Goal: Navigation & Orientation: Find specific page/section

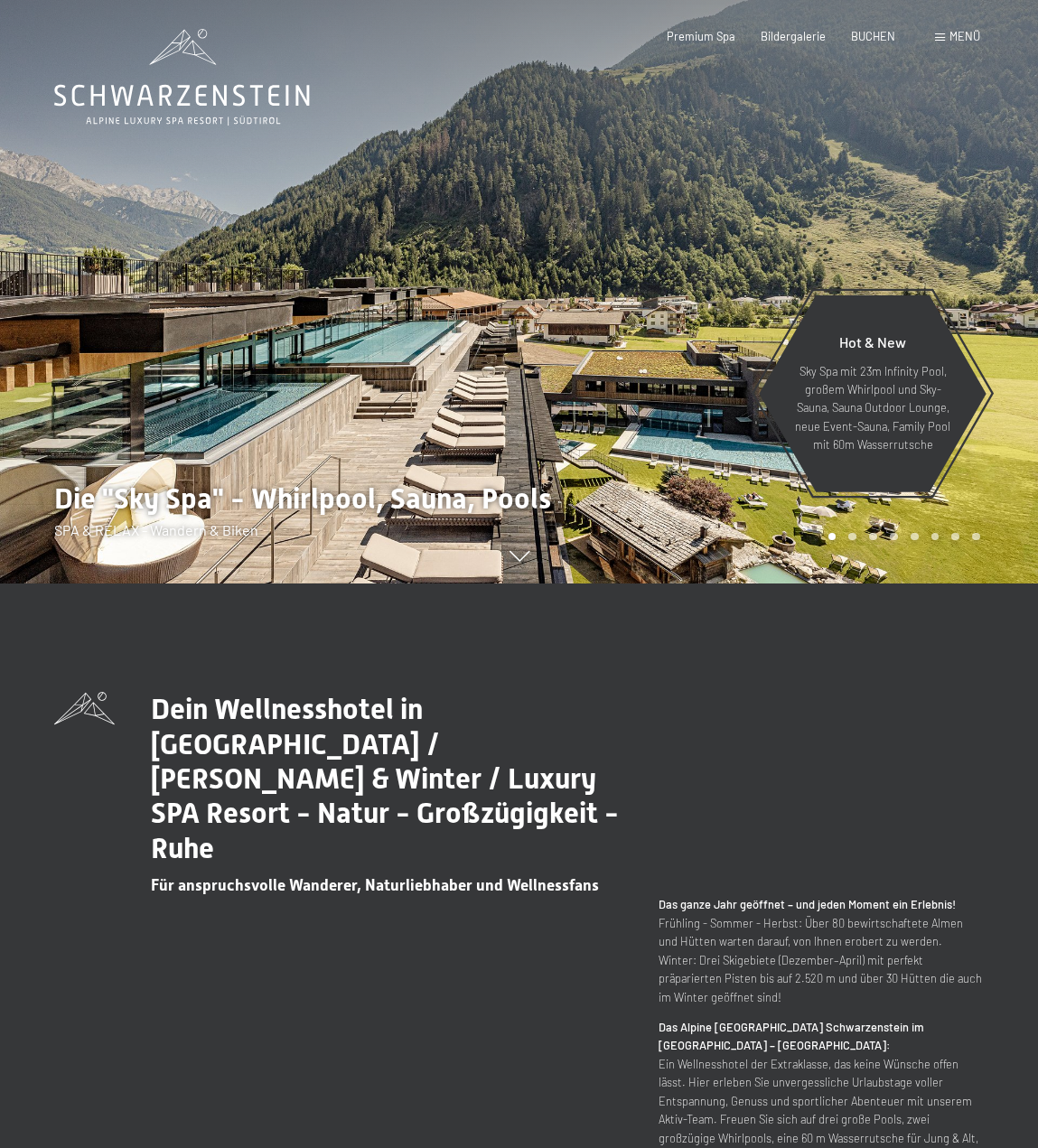
click at [972, 32] on span "Menü" at bounding box center [965, 36] width 31 height 15
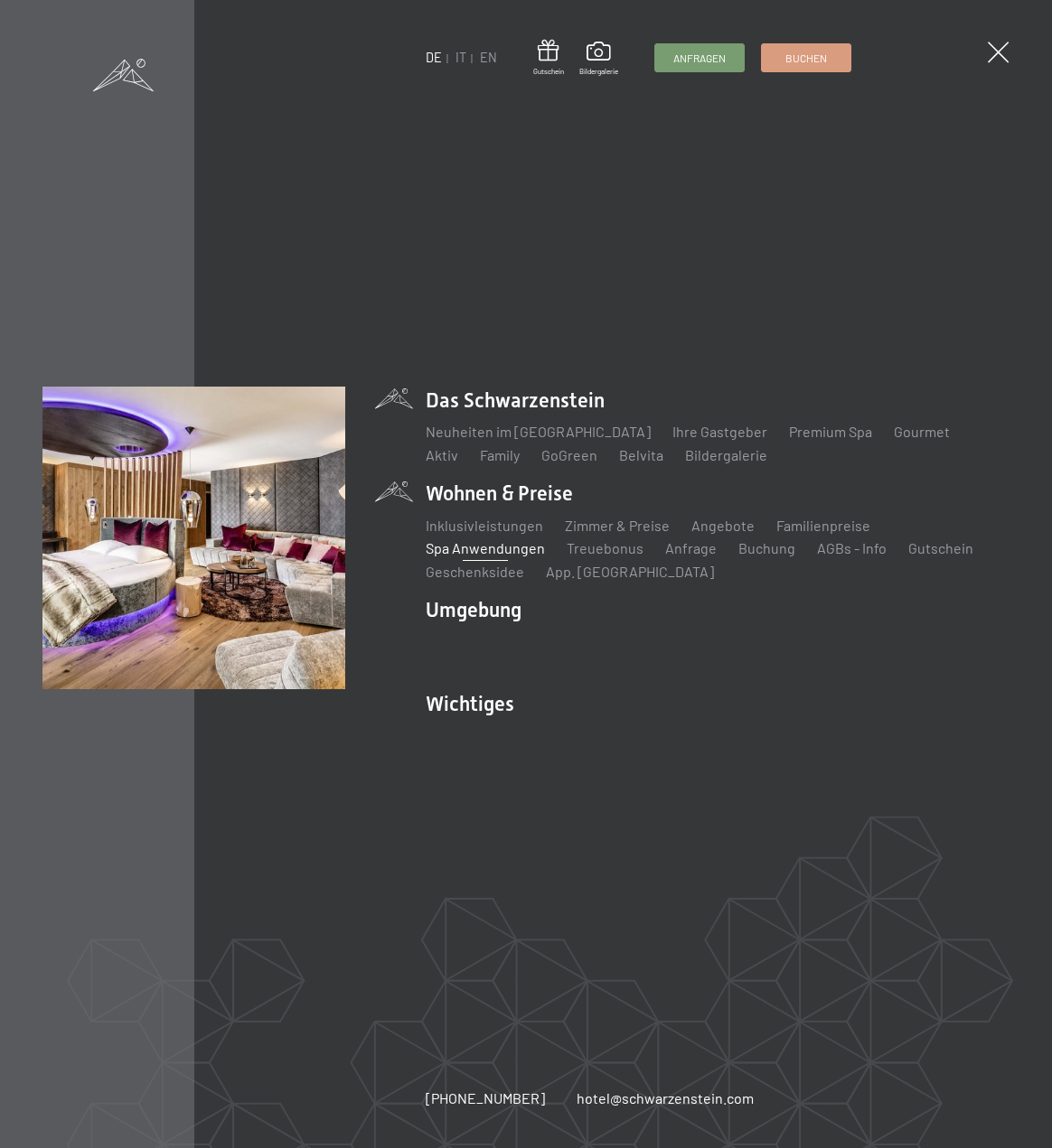
click at [509, 553] on link "Spa Anwendungen" at bounding box center [485, 547] width 120 height 18
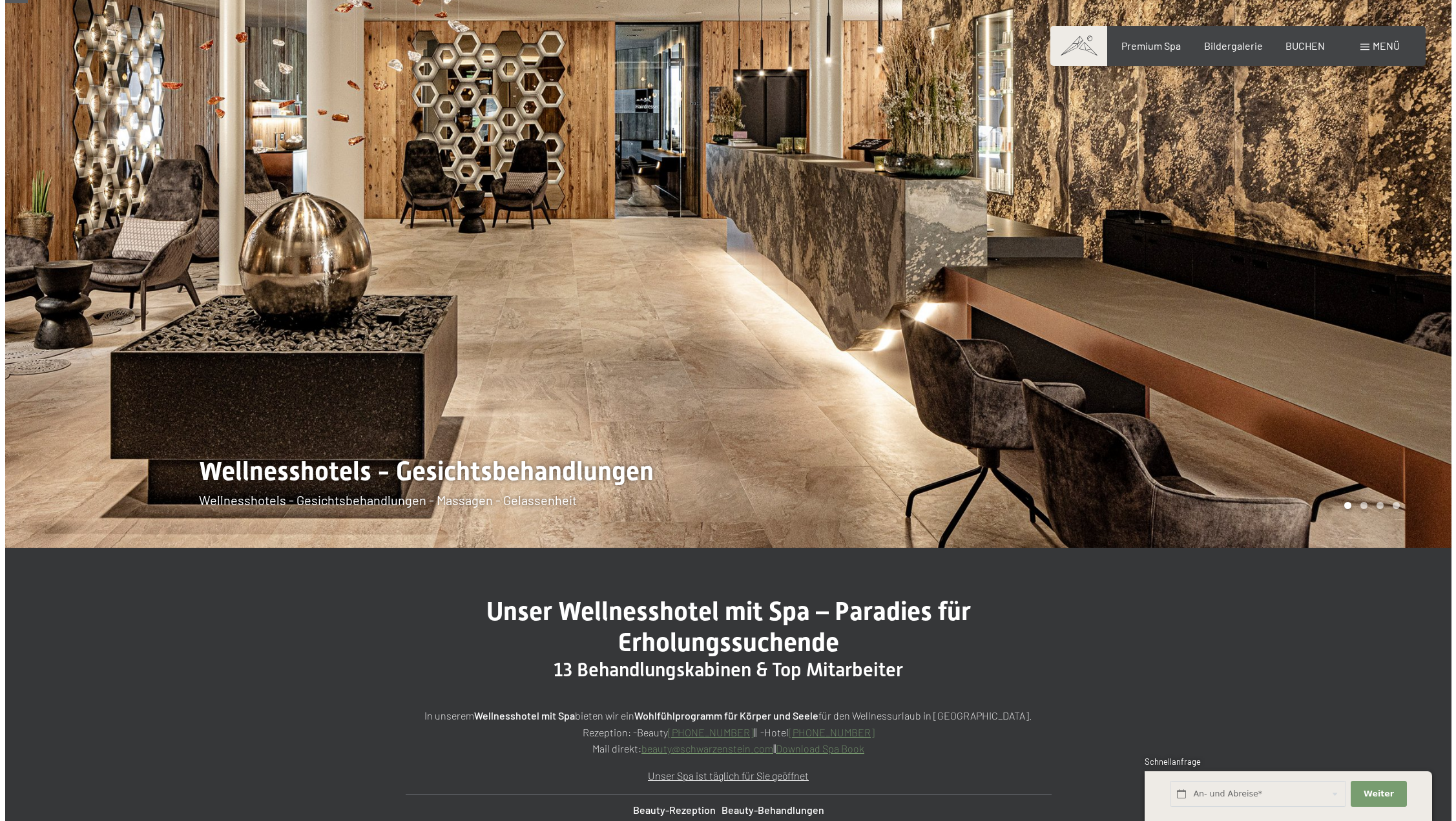
scroll to position [215, 0]
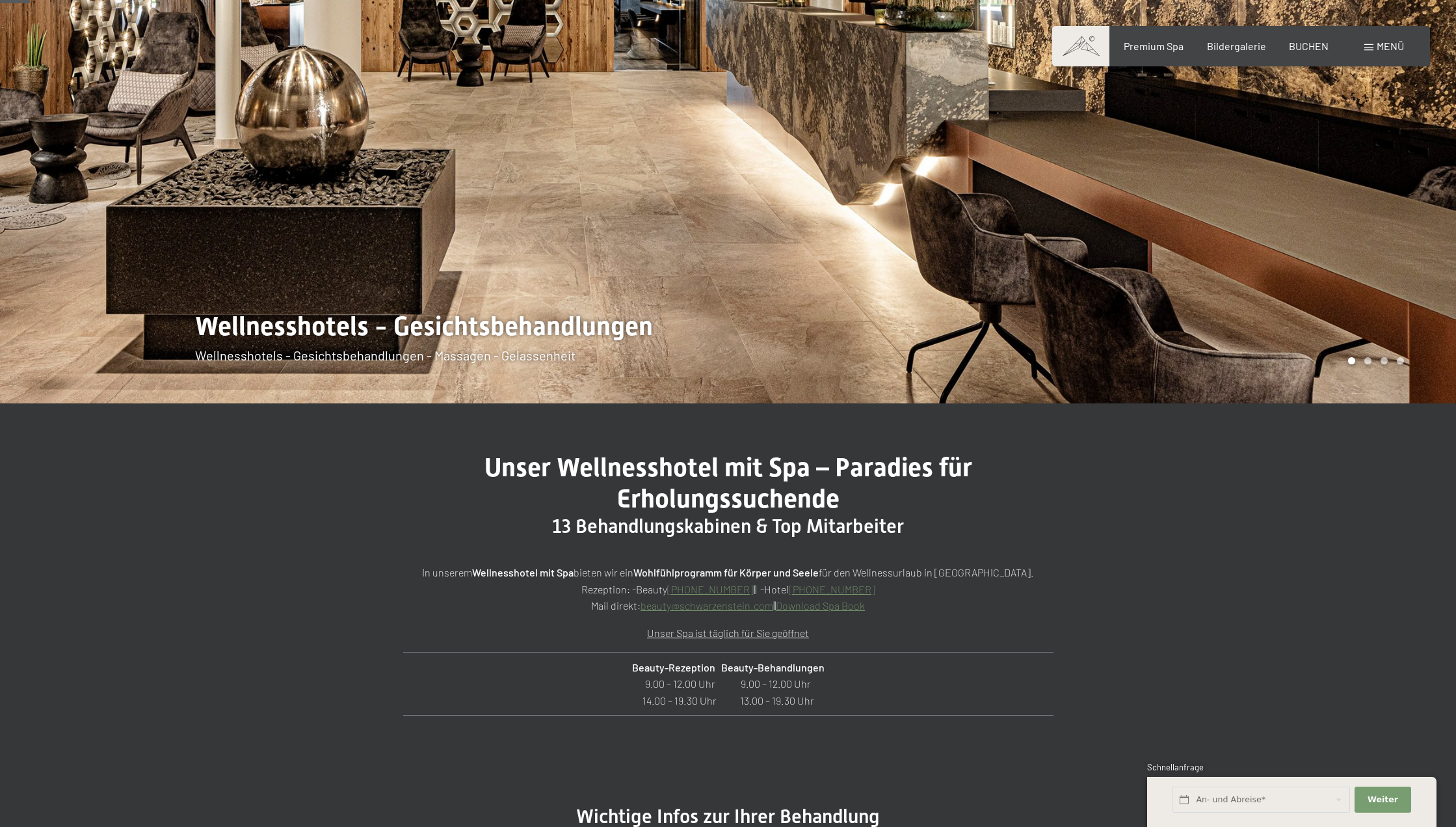
click at [747, 48] on span "Menü" at bounding box center [1391, 45] width 27 height 13
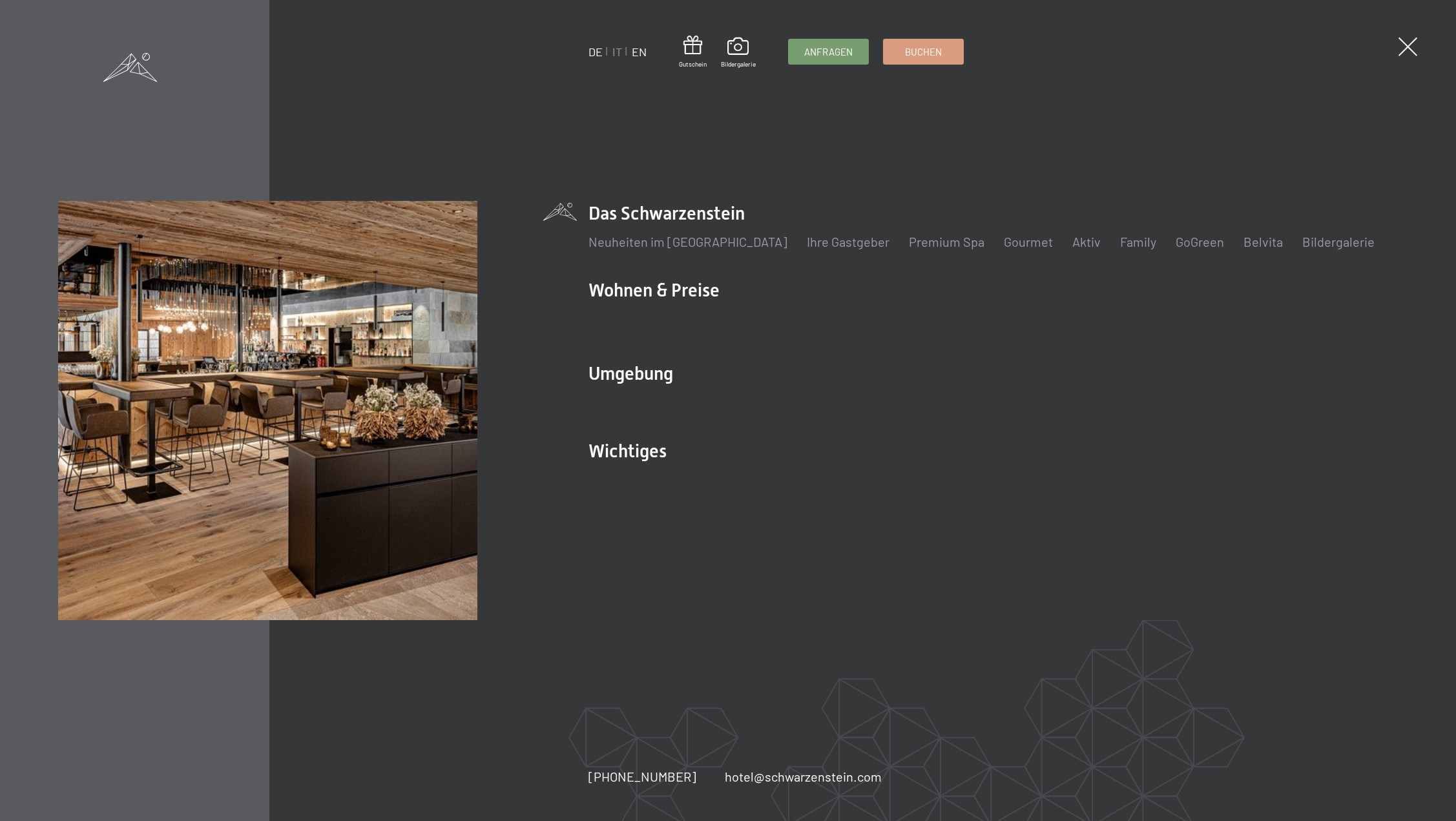
click at [635, 53] on link "EN" at bounding box center [639, 51] width 15 height 14
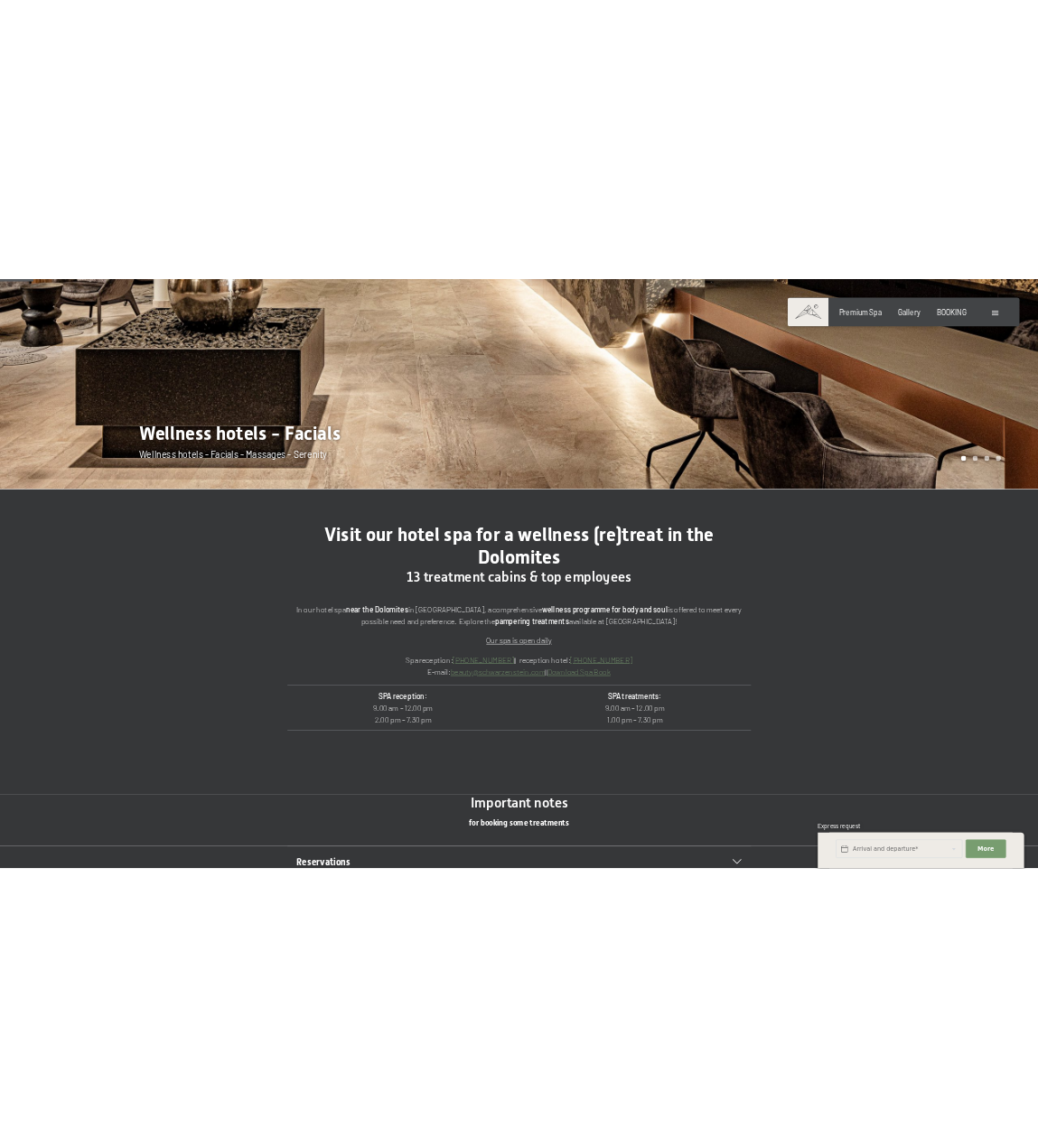
scroll to position [1053, 0]
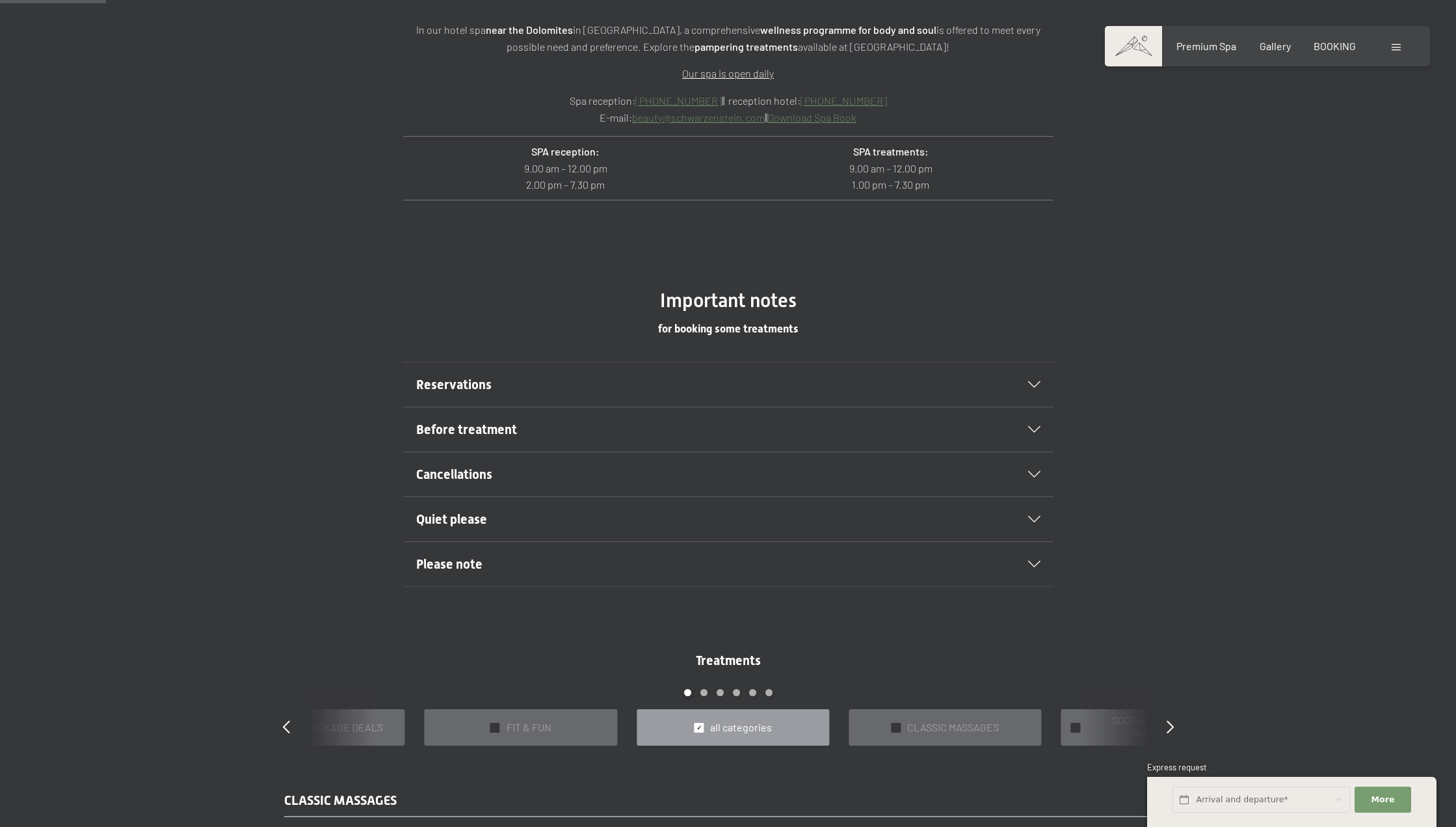
click at [1288, 271] on div "Visit our hotel spa for a wellness (re)treat in the Dolomites 13 treatment cabi…" at bounding box center [728, 75] width 1456 height 428
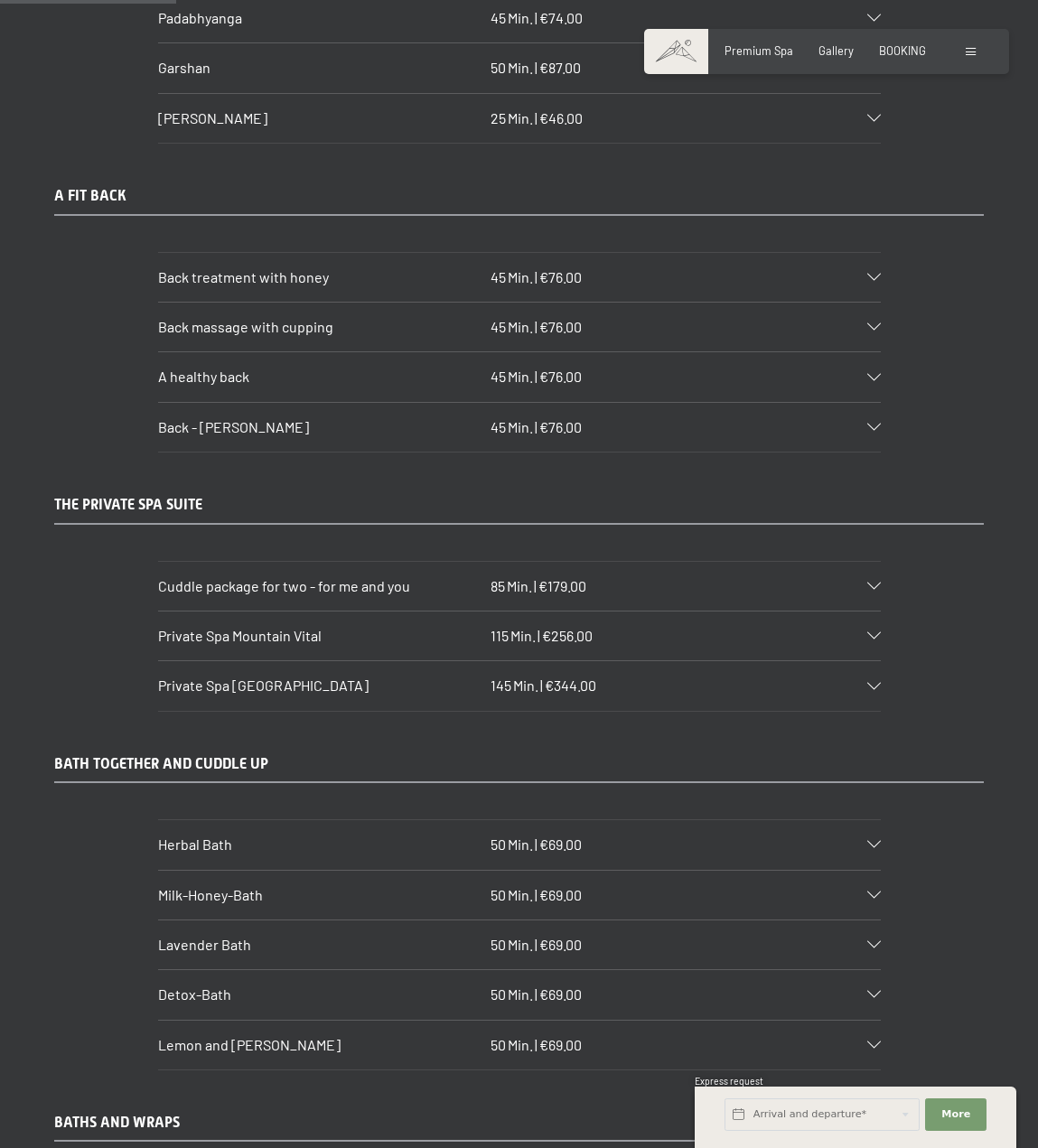
scroll to position [0, 0]
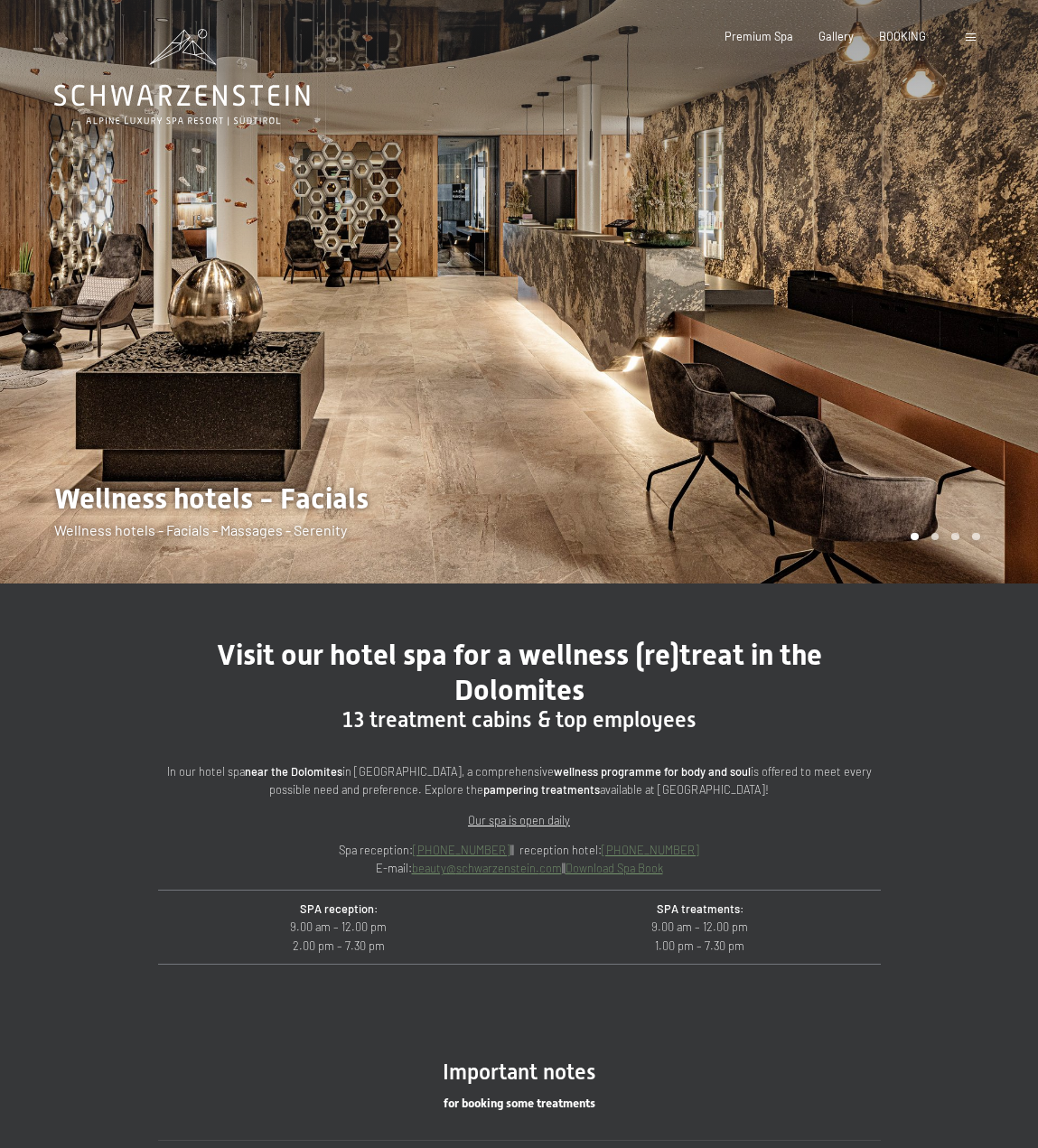
click at [362, 382] on div at bounding box center [260, 291] width 519 height 583
